Goal: Task Accomplishment & Management: Use online tool/utility

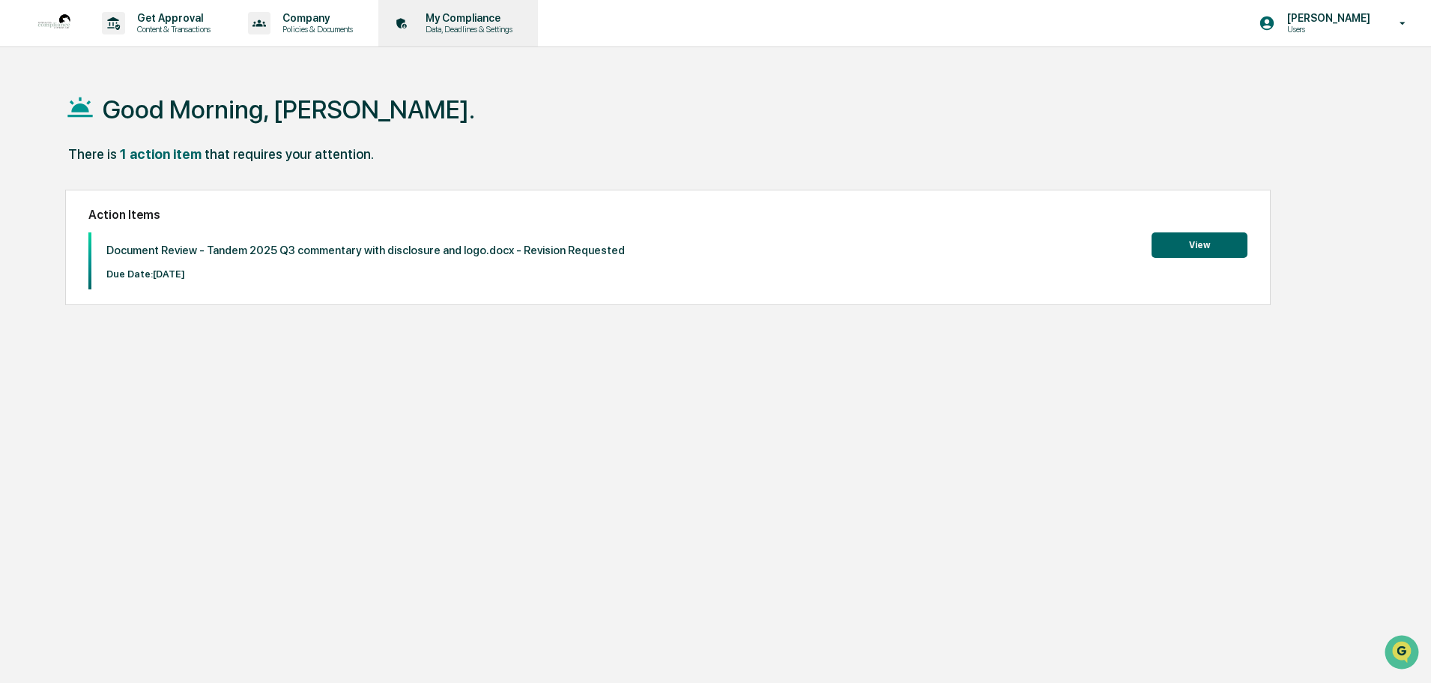
click at [480, 13] on p "My Compliance" at bounding box center [467, 18] width 106 height 12
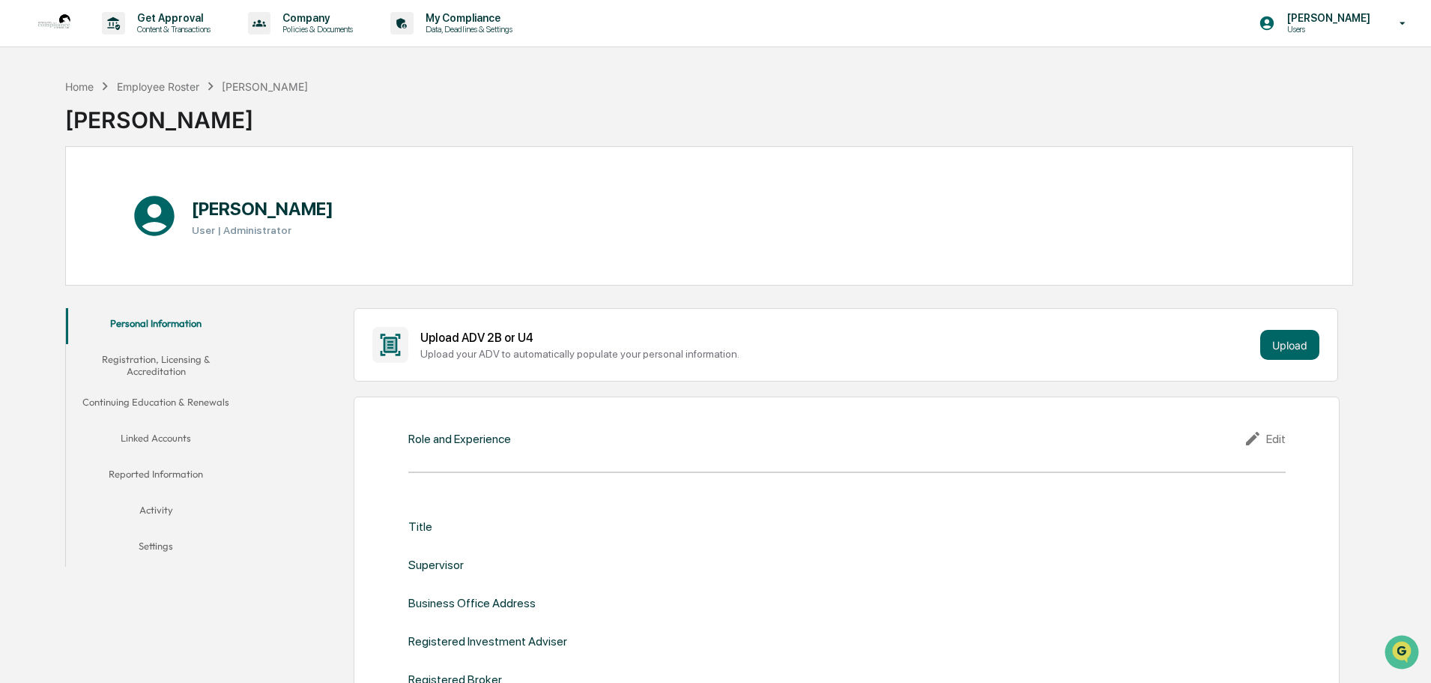
drag, startPoint x: 1398, startPoint y: 22, endPoint x: 1391, endPoint y: 23, distance: 7.5
click at [1398, 22] on icon at bounding box center [1403, 23] width 26 height 14
click at [1291, 71] on li "Switch to Admin view..." at bounding box center [1322, 76] width 210 height 28
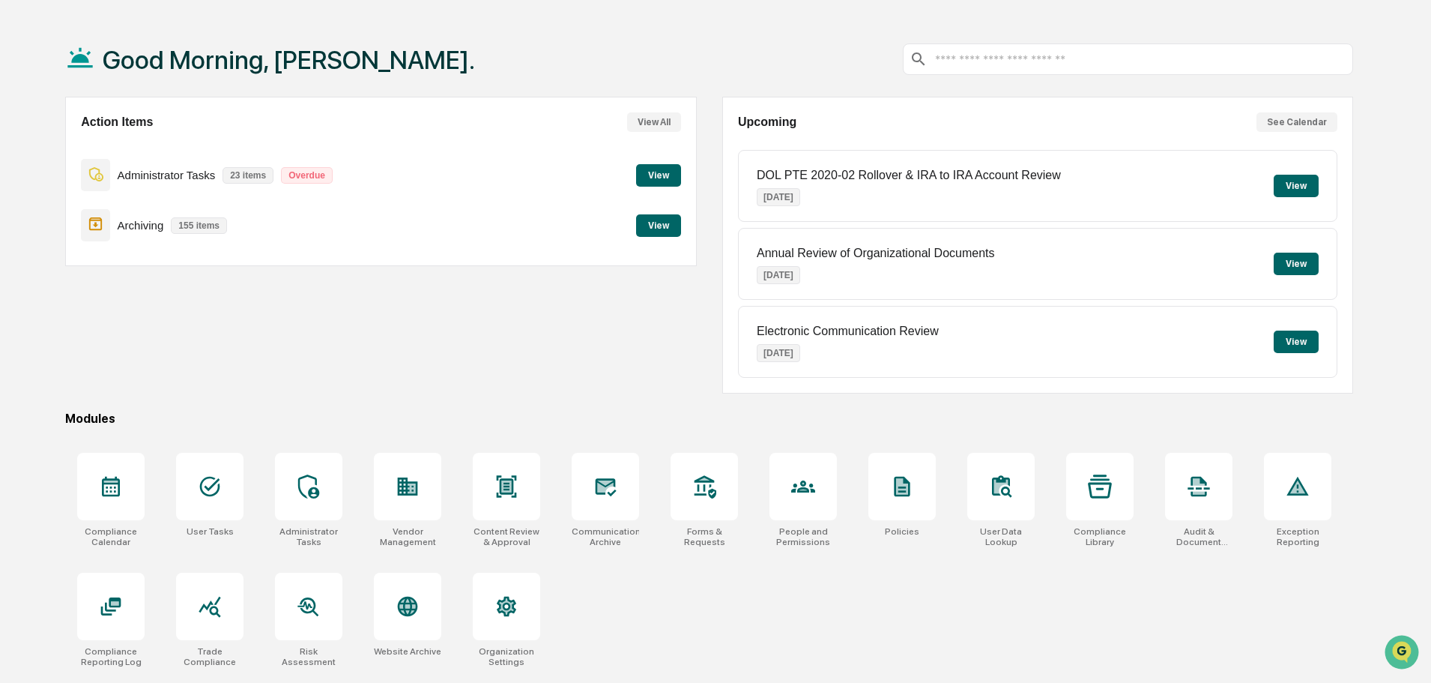
scroll to position [71, 0]
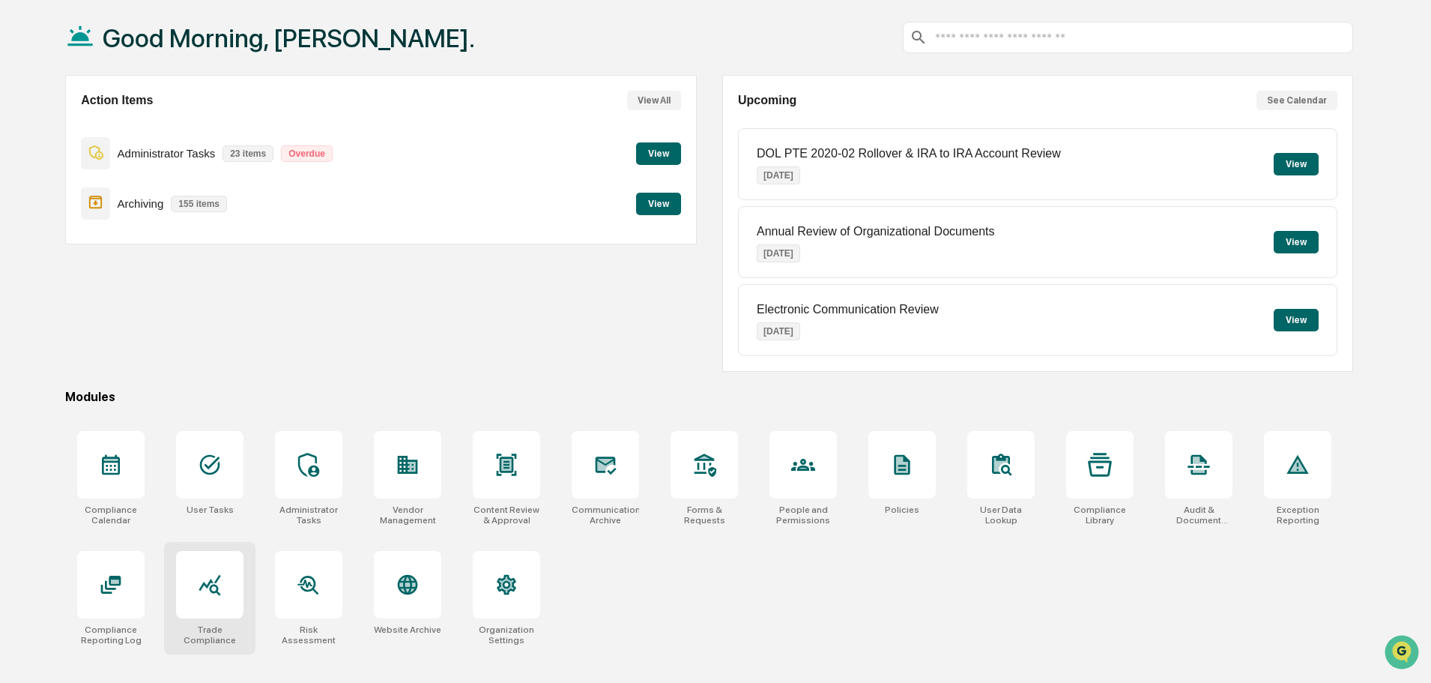
click at [209, 599] on div at bounding box center [209, 584] width 67 height 67
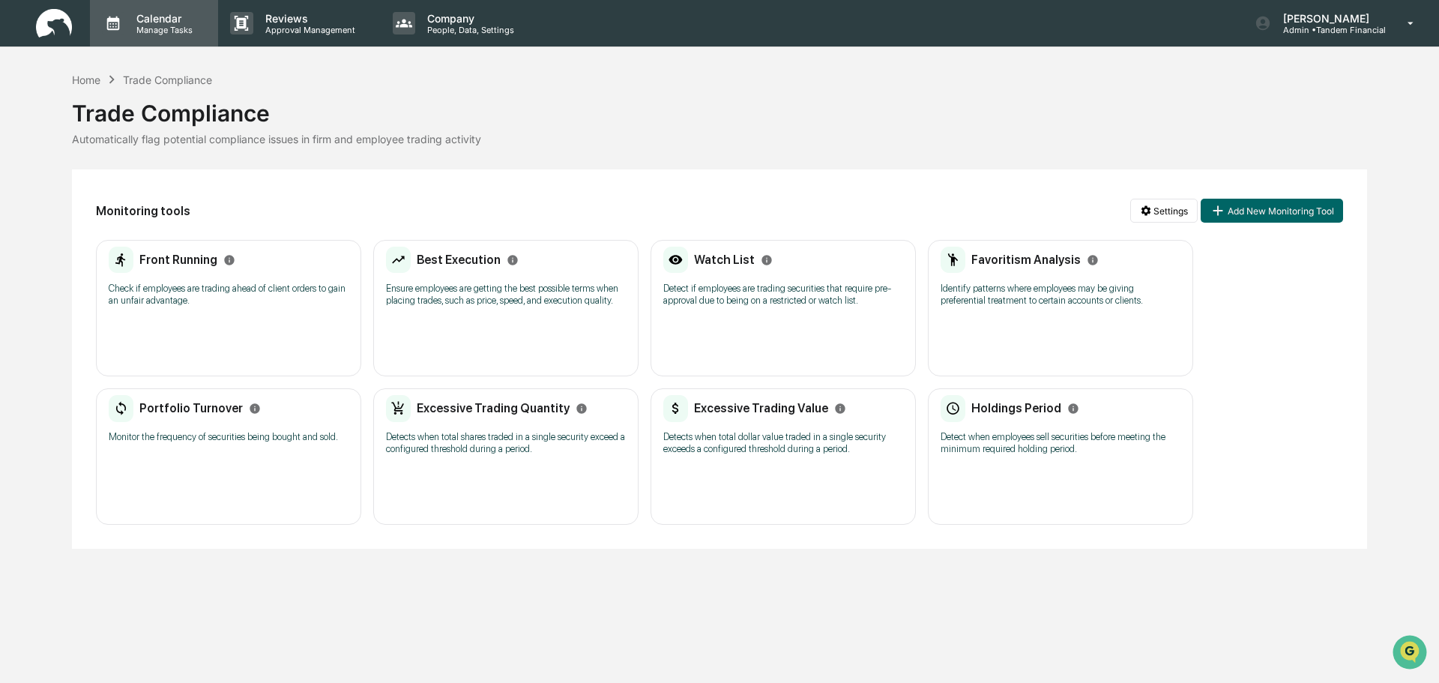
click at [176, 12] on p "Calendar" at bounding box center [162, 18] width 76 height 13
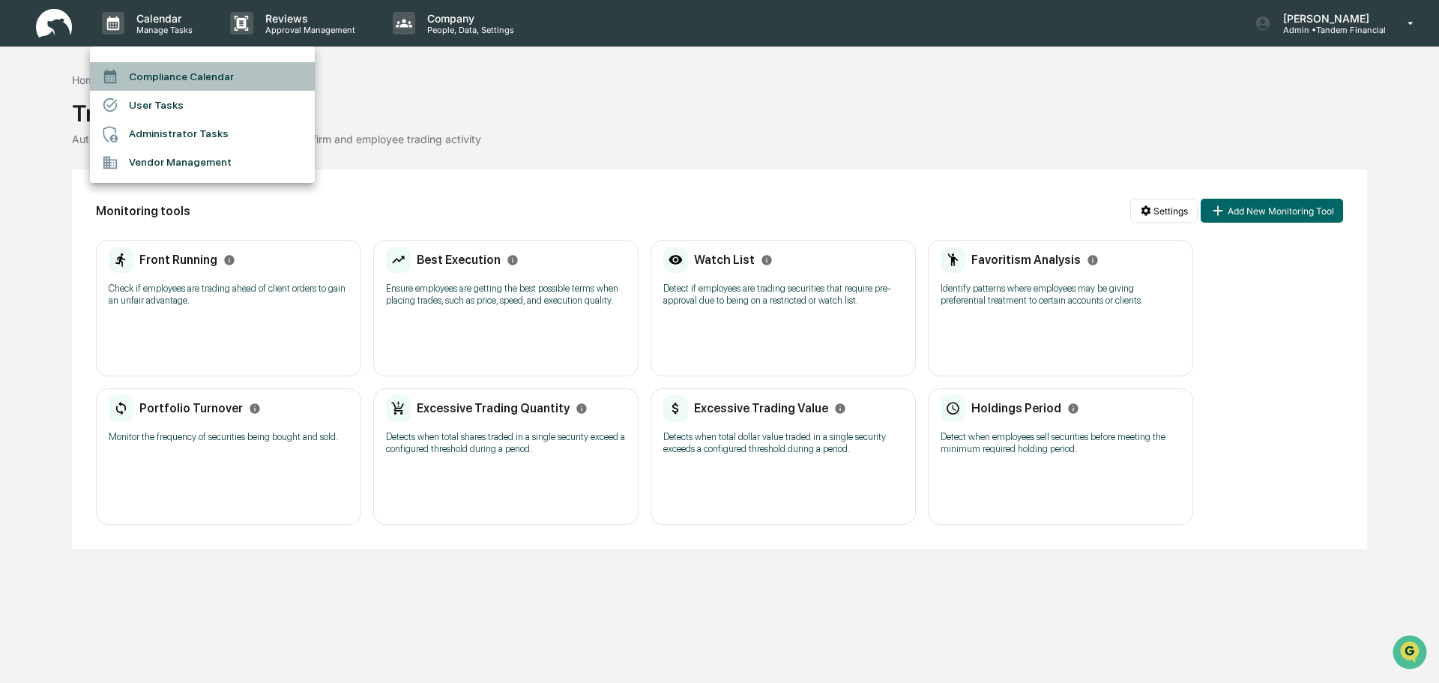
click at [169, 76] on li "Compliance Calendar" at bounding box center [202, 76] width 225 height 28
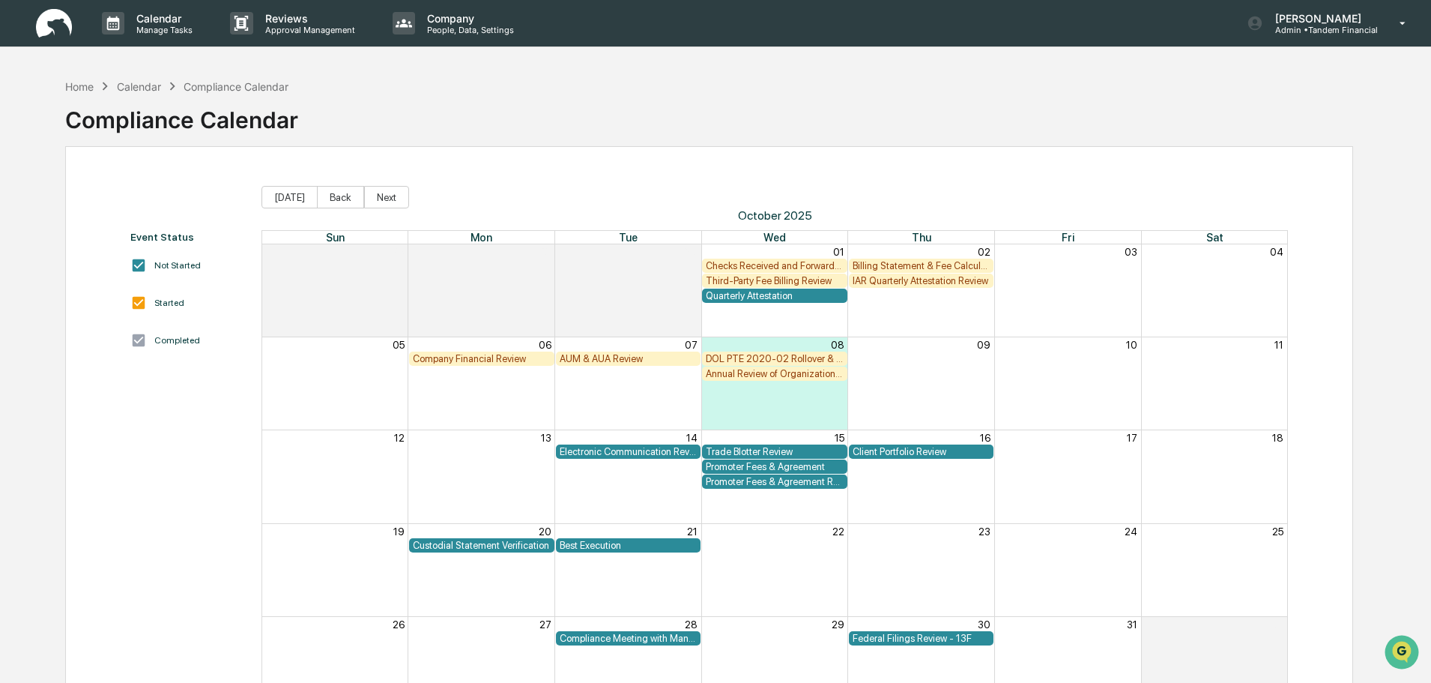
click at [743, 452] on div "Trade Blotter Review" at bounding box center [775, 451] width 138 height 11
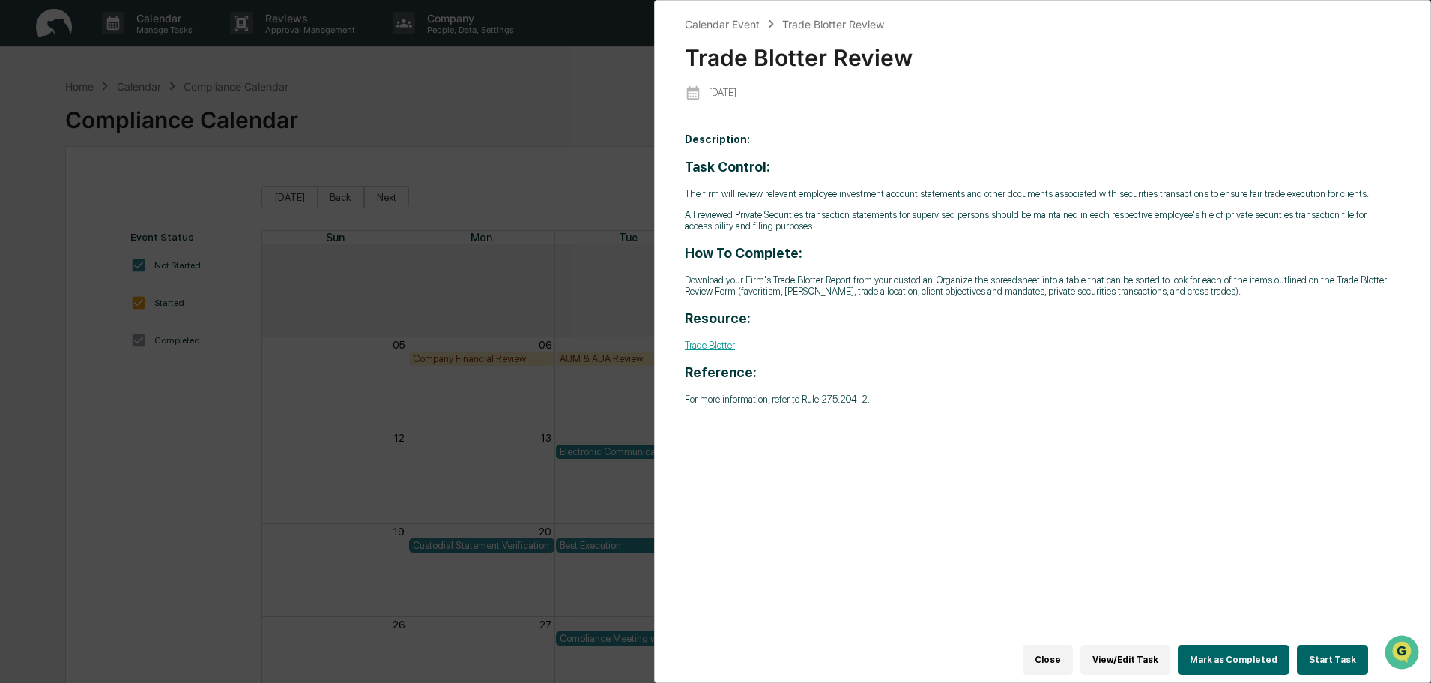
click at [1335, 645] on button "Start Task" at bounding box center [1332, 660] width 71 height 30
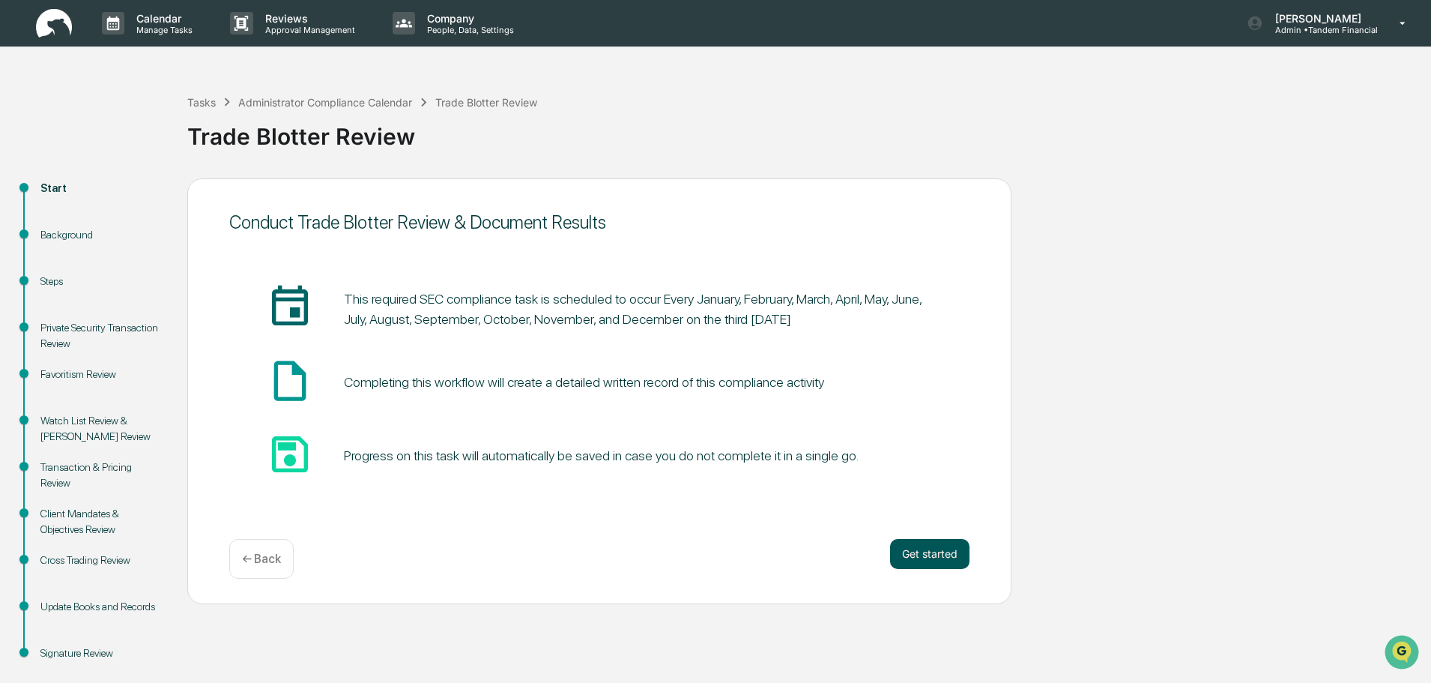
click at [925, 553] on button "Get started" at bounding box center [929, 554] width 79 height 30
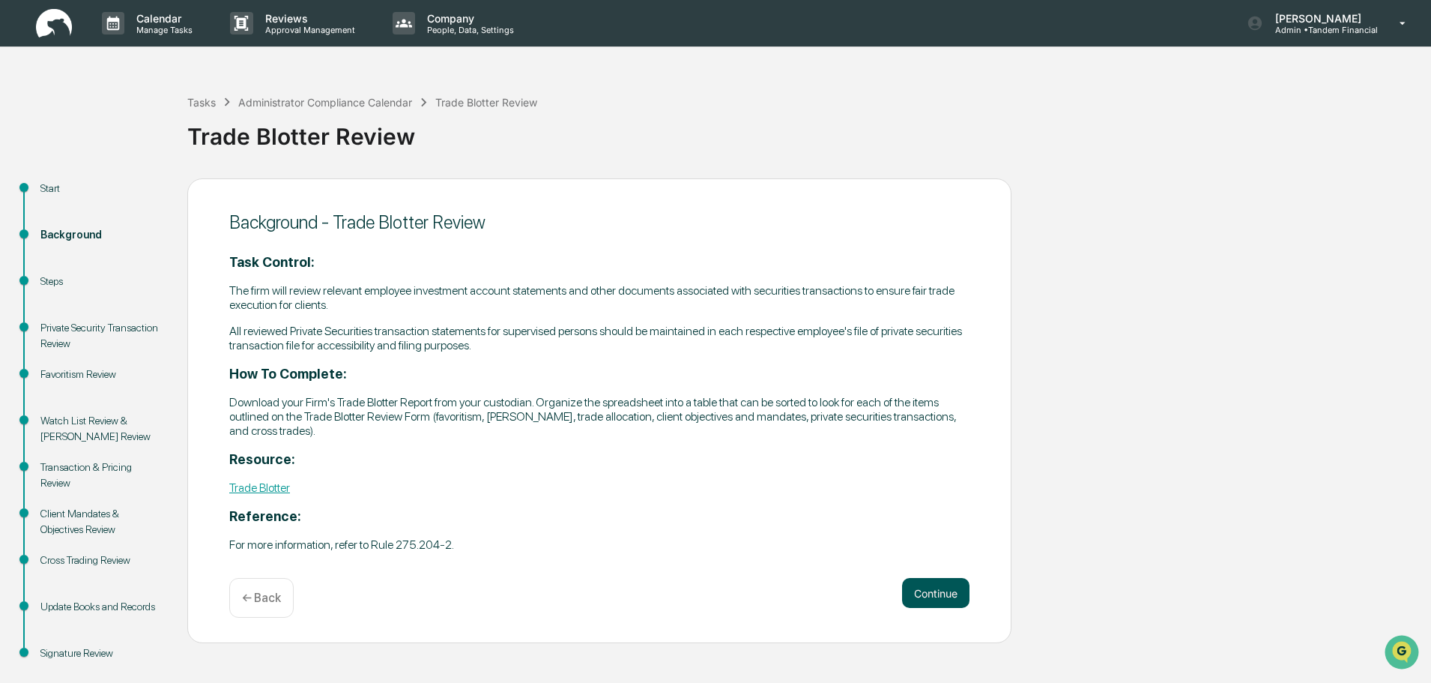
click at [941, 586] on button "Continue" at bounding box center [935, 593] width 67 height 30
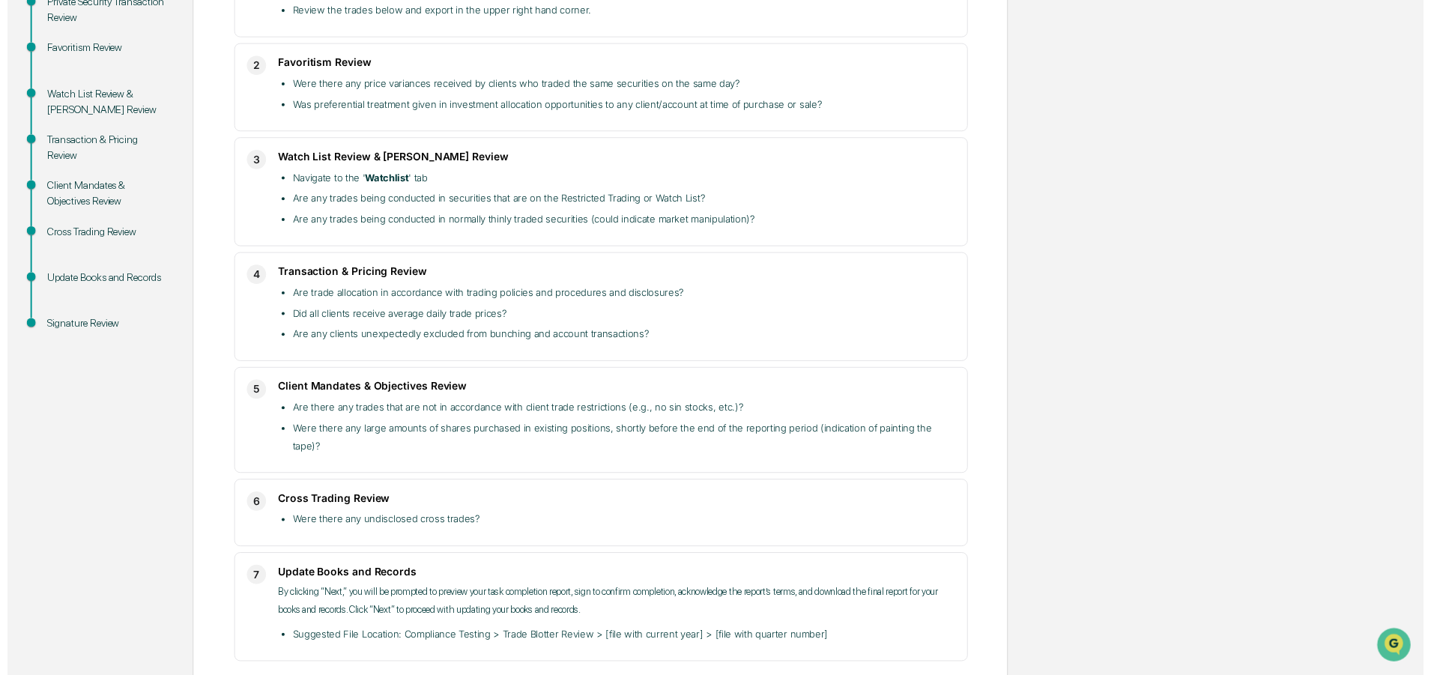
scroll to position [373, 0]
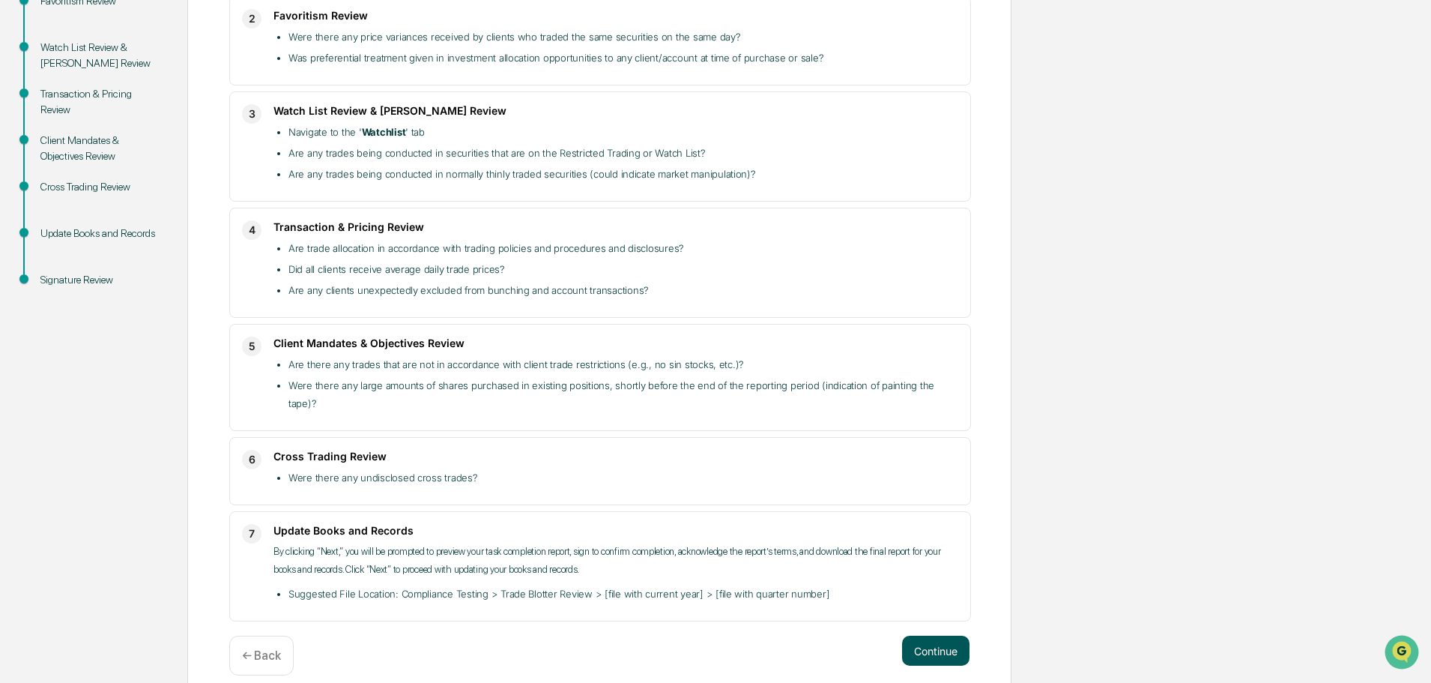
click at [937, 636] on button "Continue" at bounding box center [935, 651] width 67 height 30
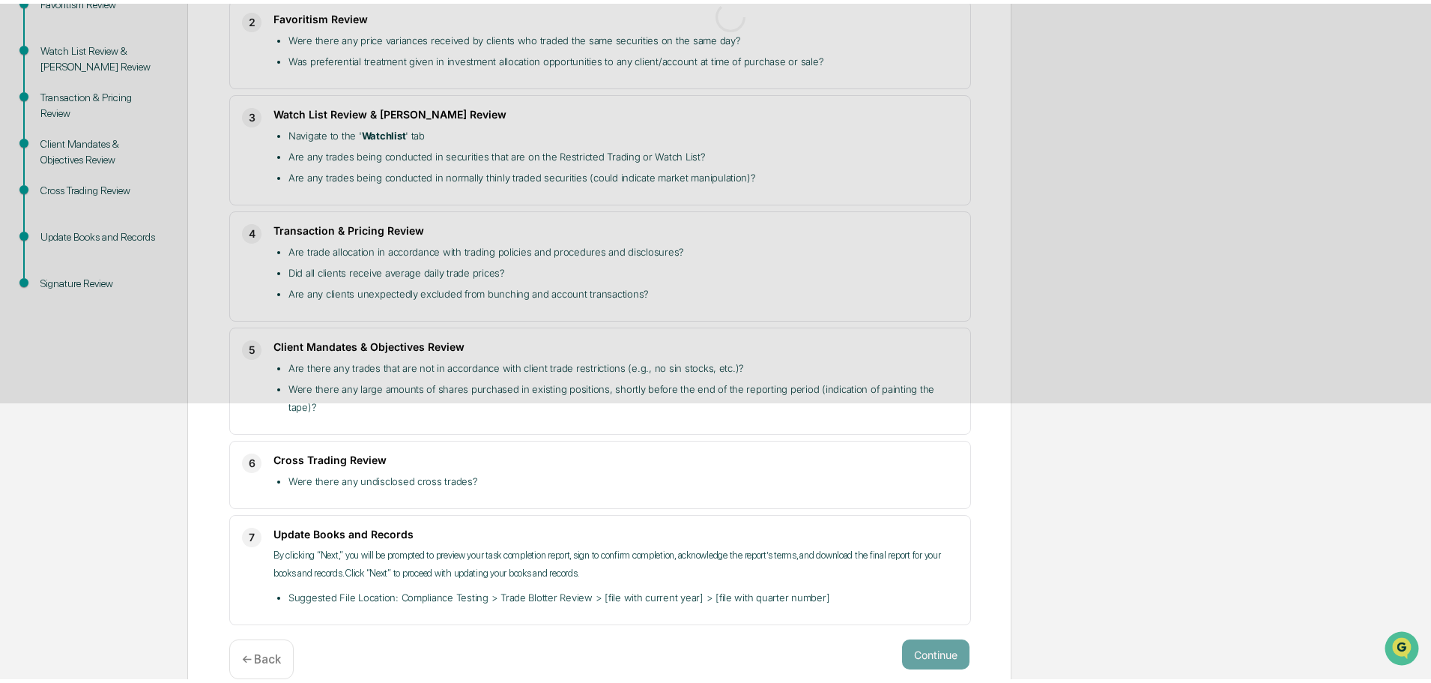
scroll to position [23, 0]
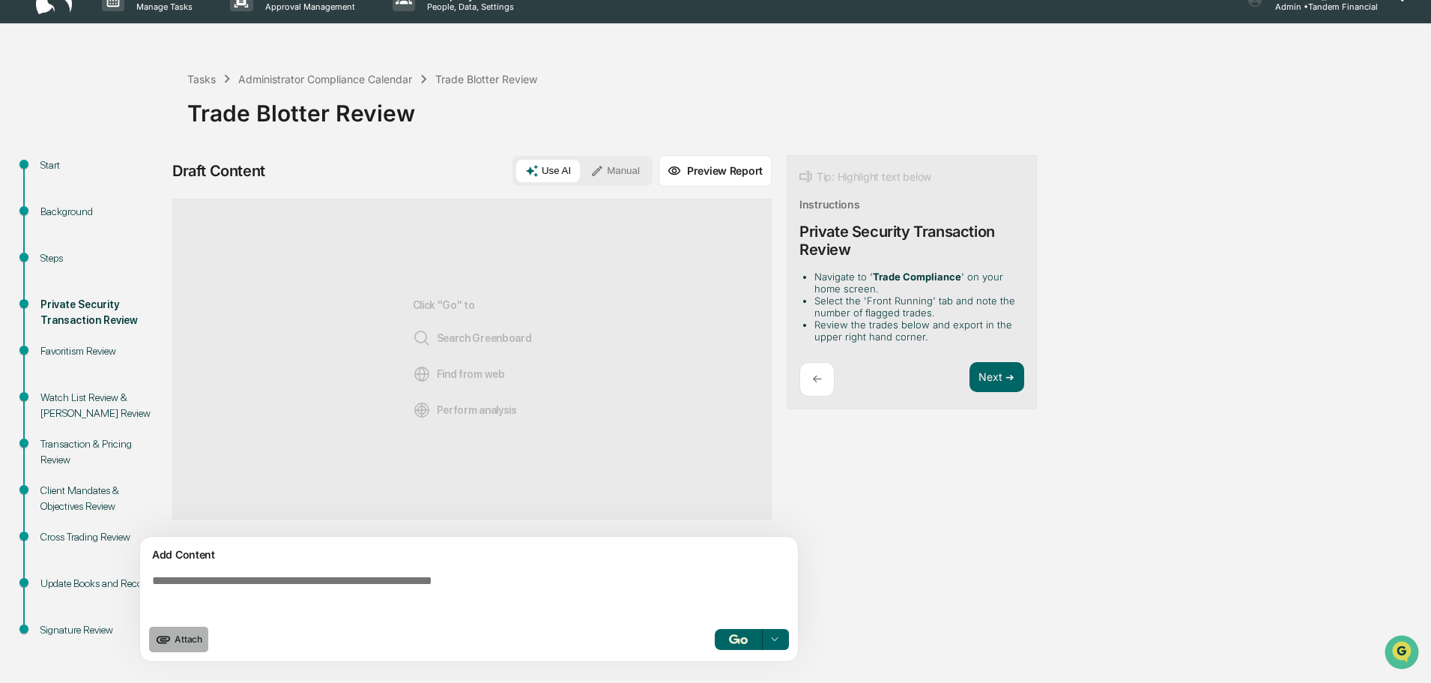
click at [184, 633] on span "Attach" at bounding box center [189, 638] width 28 height 11
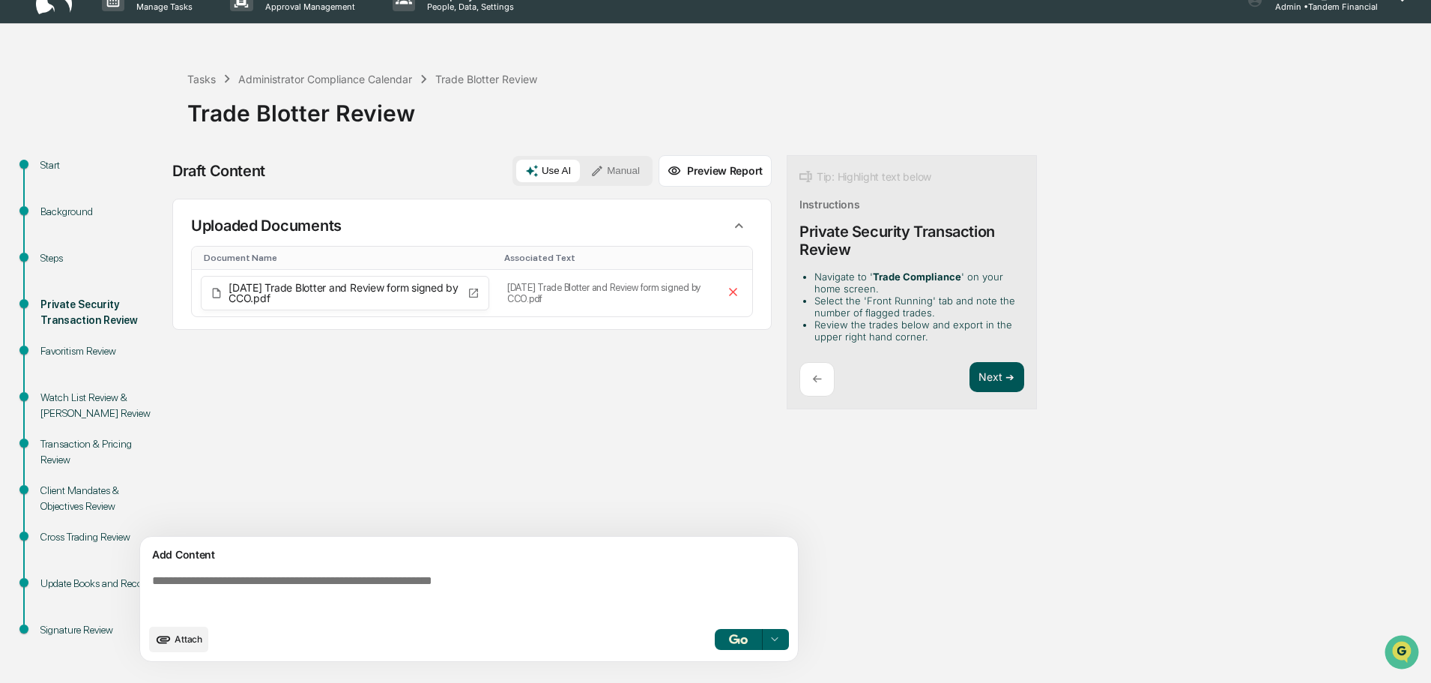
click at [1004, 372] on button "Next ➔" at bounding box center [997, 377] width 55 height 31
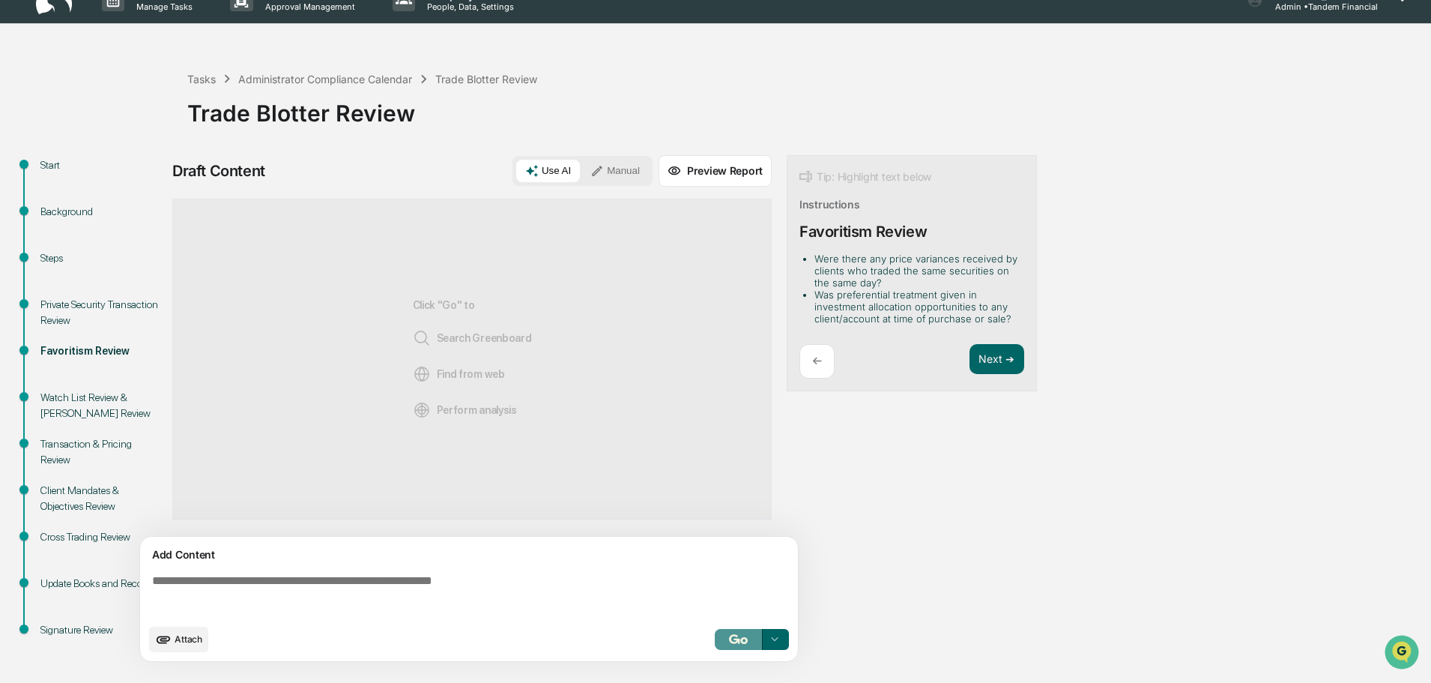
click at [737, 633] on button "button" at bounding box center [739, 639] width 48 height 21
